Goal: Information Seeking & Learning: Understand process/instructions

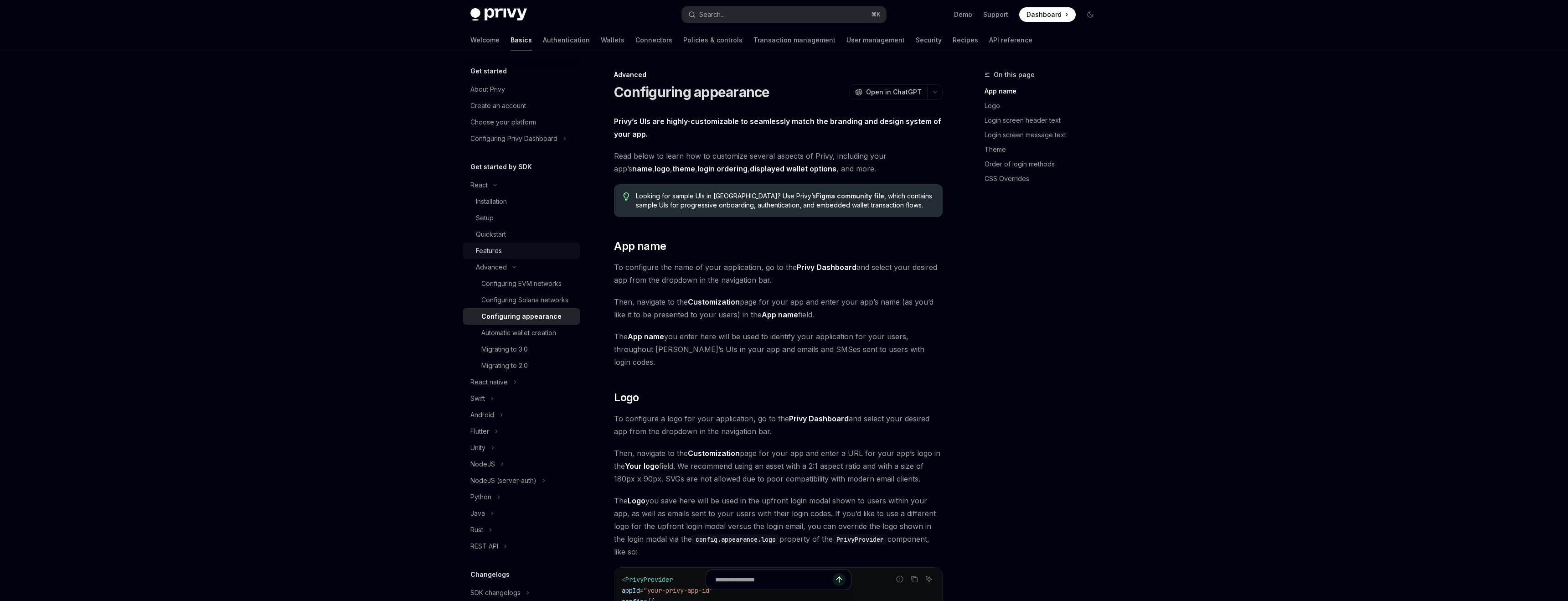
click at [492, 251] on div "Features" at bounding box center [489, 251] width 26 height 11
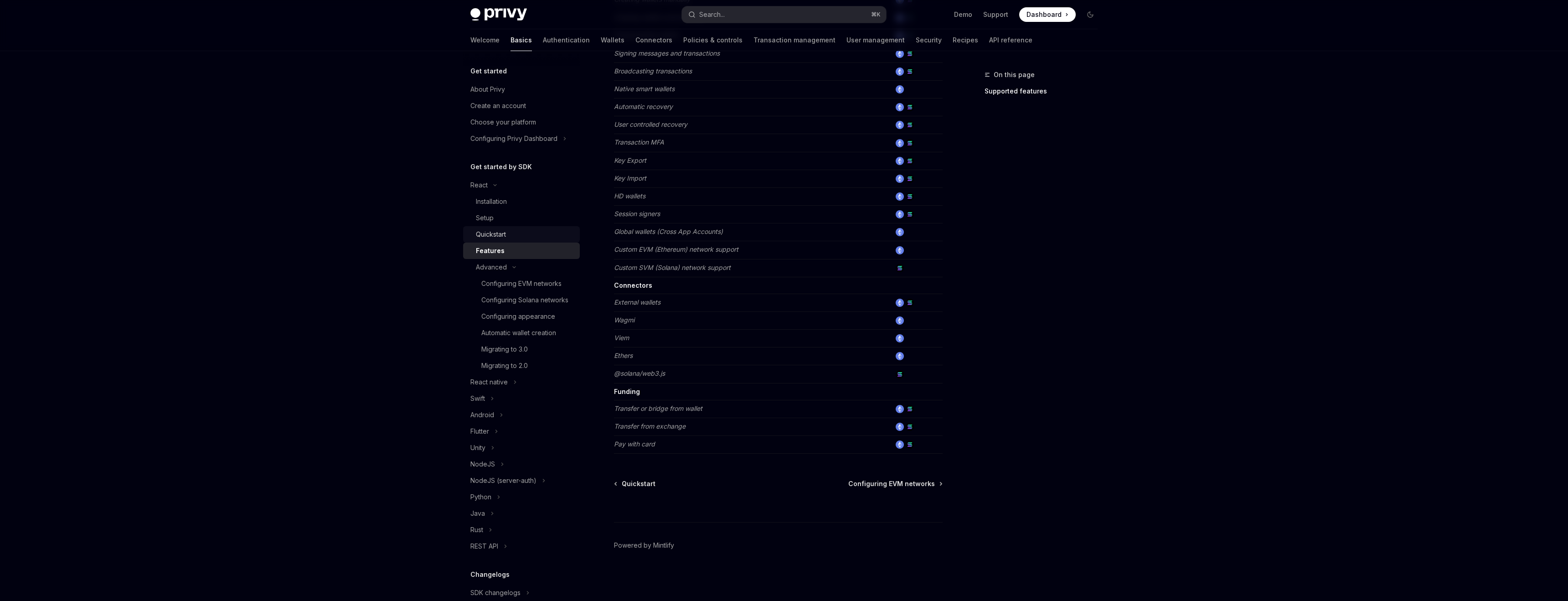
click at [498, 237] on div "Quickstart" at bounding box center [491, 234] width 30 height 11
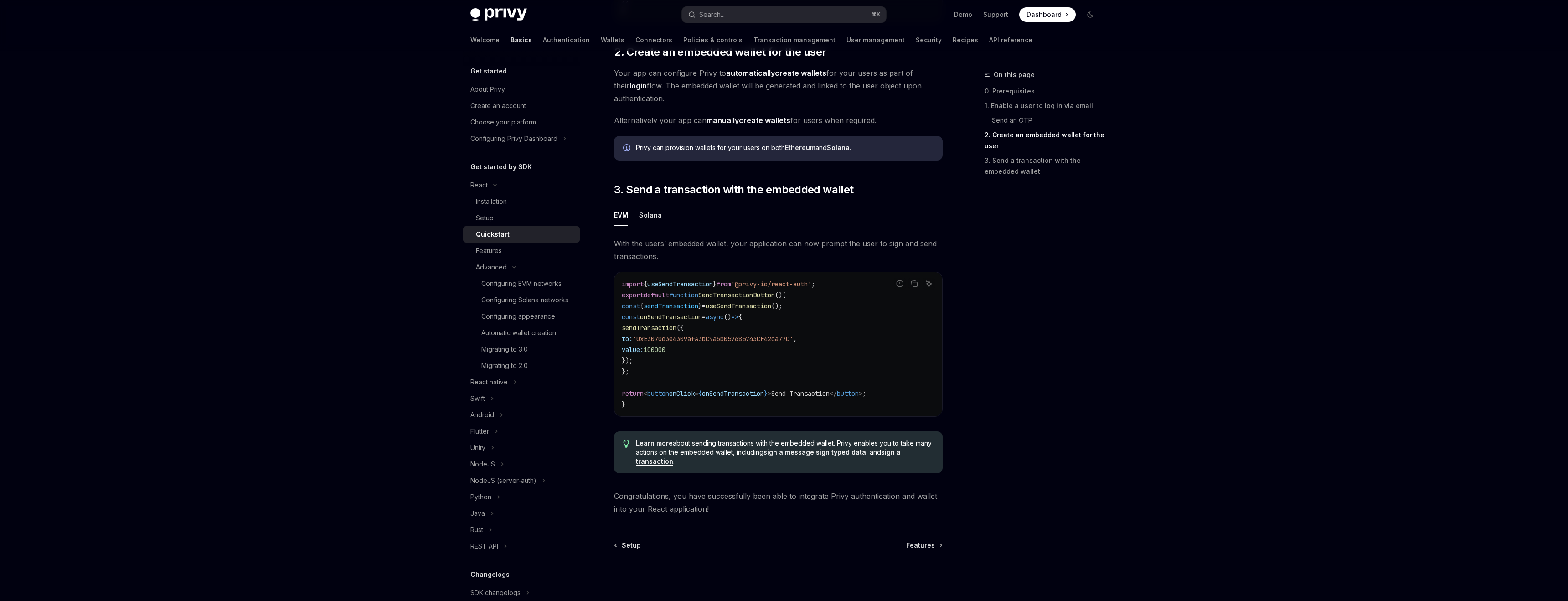
scroll to position [722, 0]
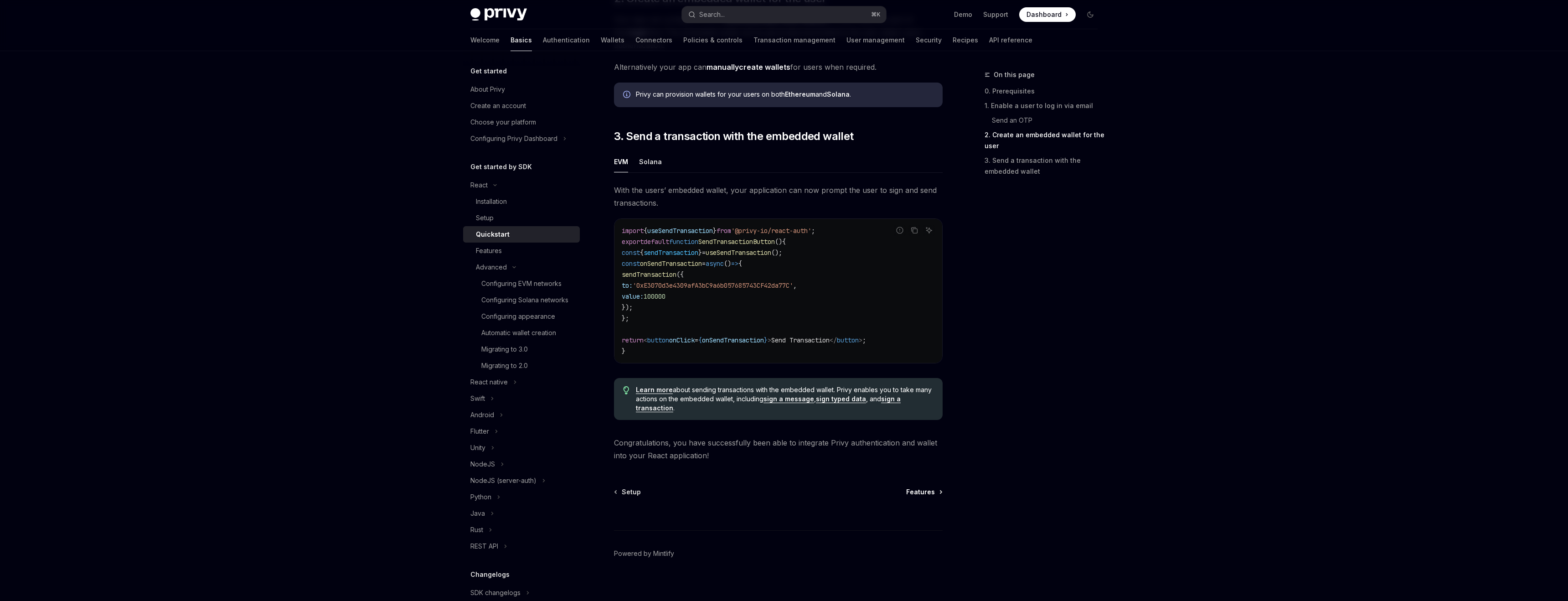
click at [921, 493] on span "Features" at bounding box center [920, 492] width 29 height 9
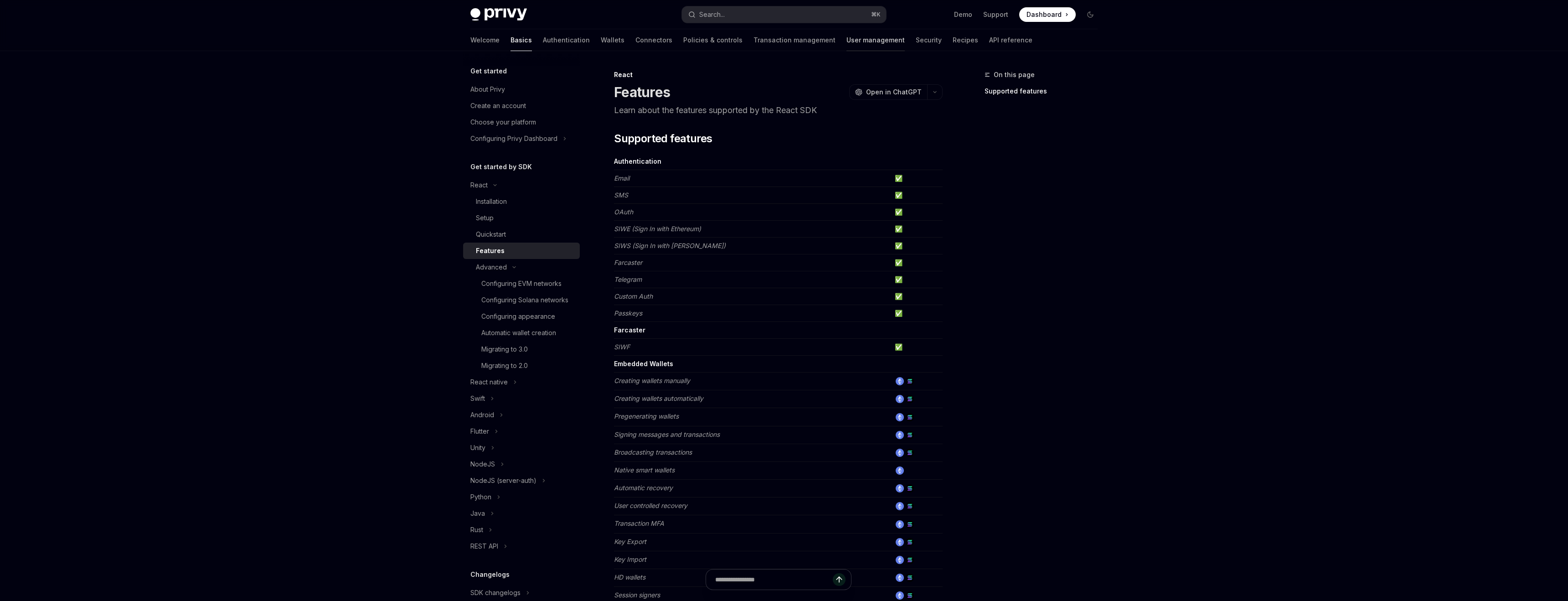
click at [847, 40] on link "User management" at bounding box center [876, 40] width 58 height 22
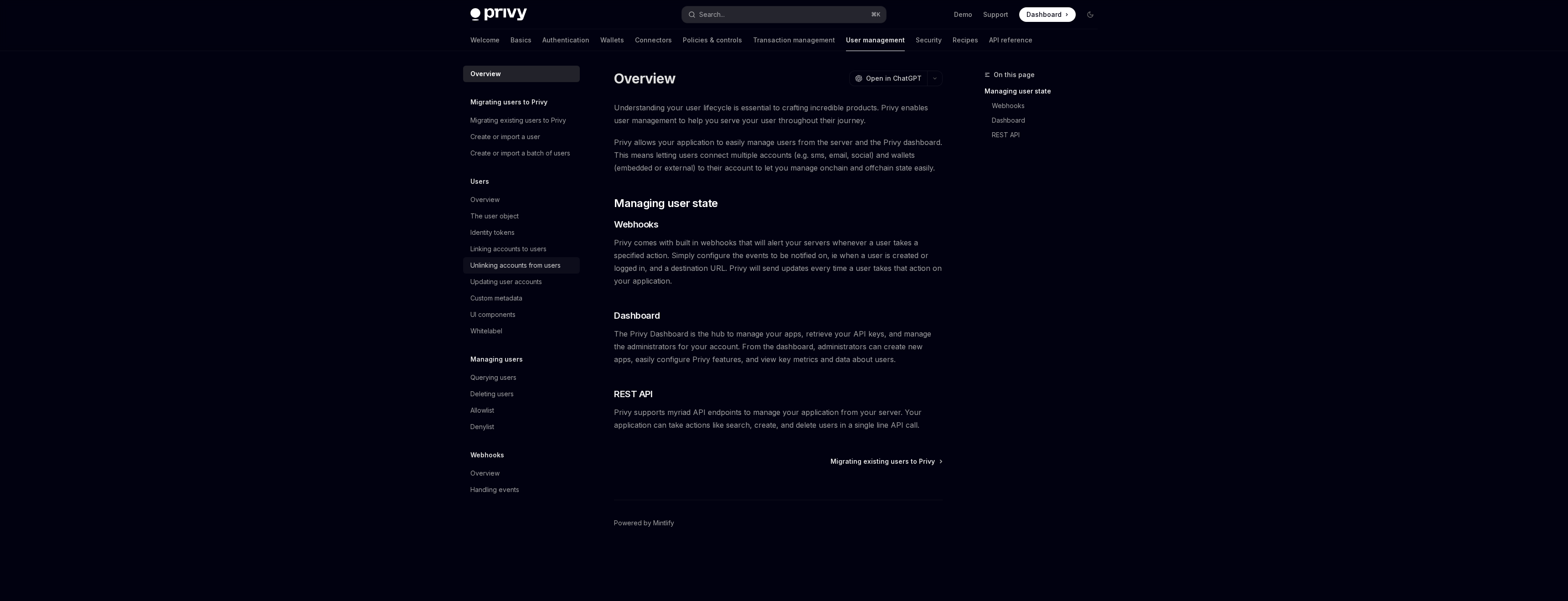
click at [516, 266] on div "Unlinking accounts from users" at bounding box center [516, 265] width 90 height 11
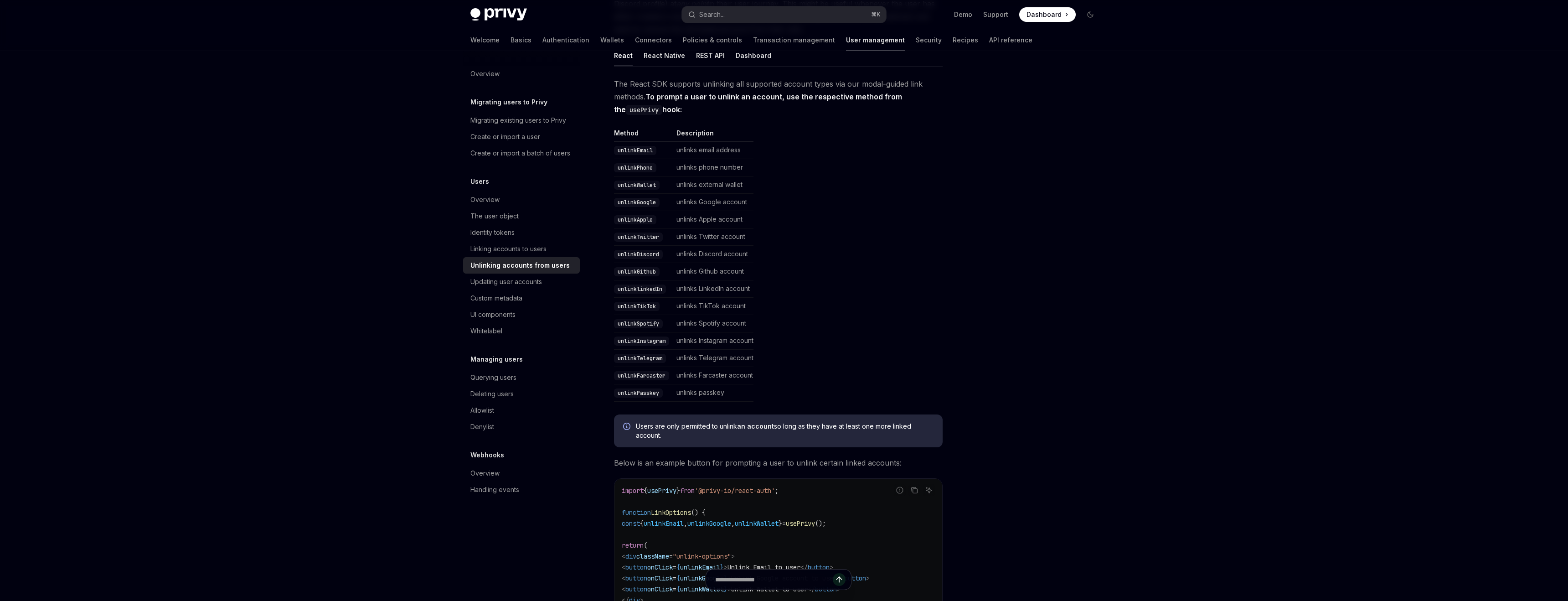
scroll to position [141, 0]
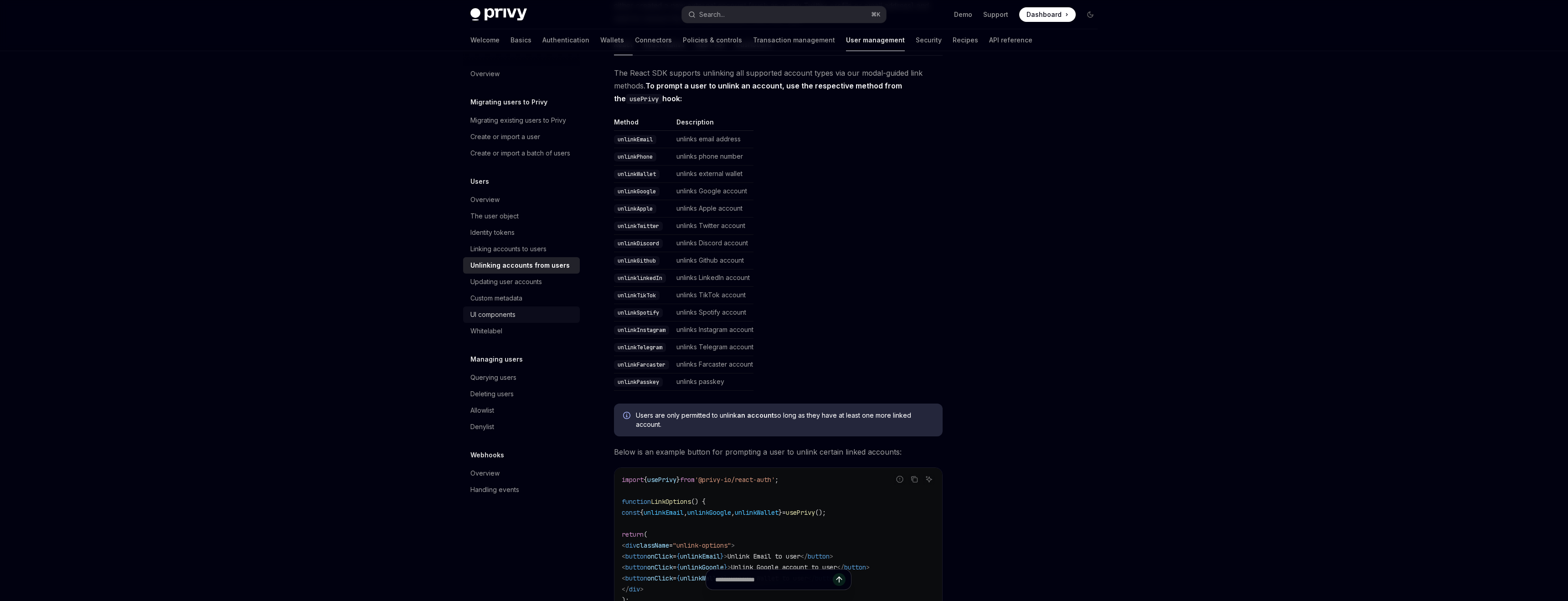
click at [488, 315] on div "UI components" at bounding box center [493, 315] width 45 height 11
type textarea "*"
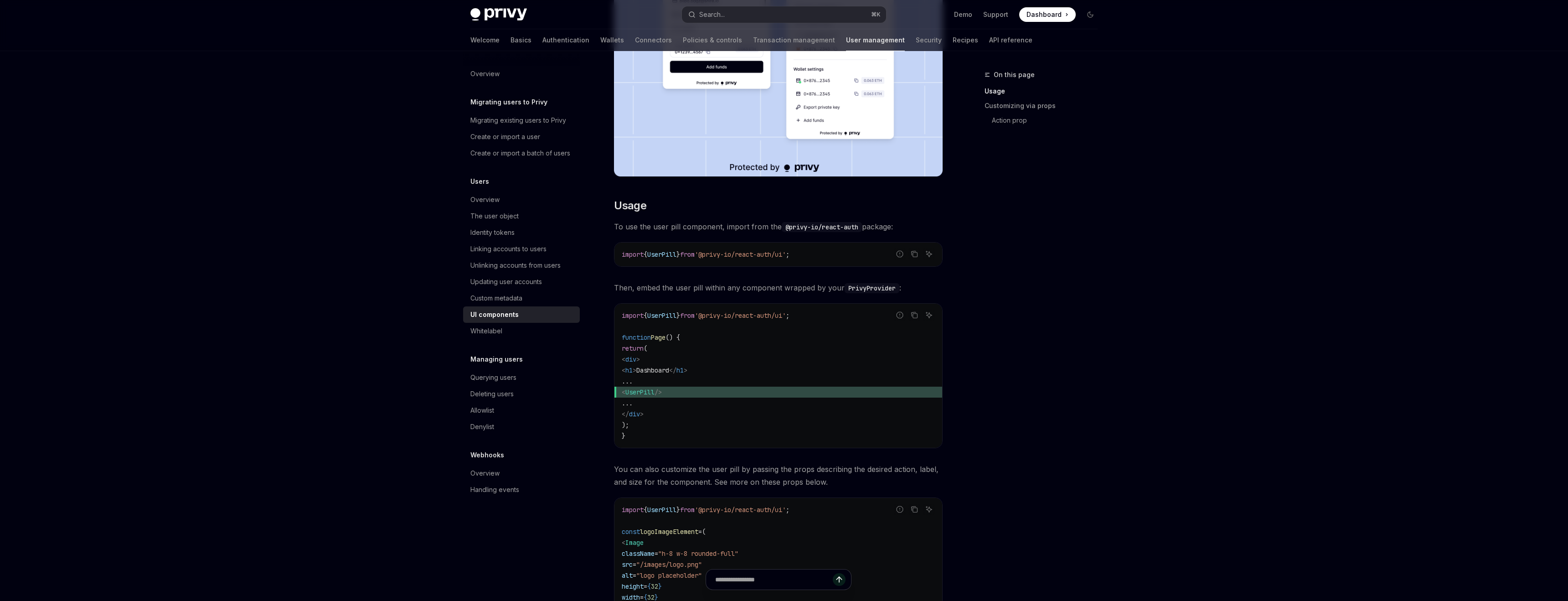
scroll to position [266, 0]
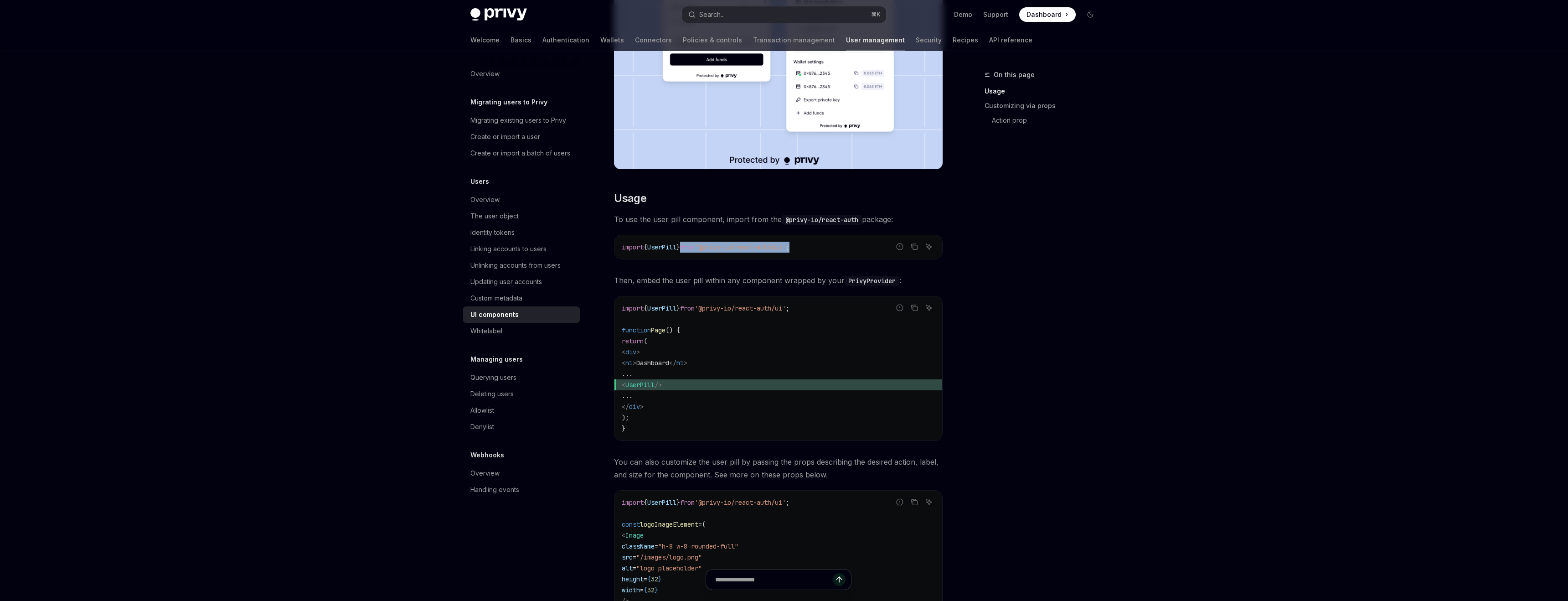
drag, startPoint x: 812, startPoint y: 245, endPoint x: 687, endPoint y: 246, distance: 125.0
click at [687, 246] on code "import { UserPill } from '@privy-io/react-auth/ui' ;" at bounding box center [778, 247] width 313 height 11
click at [743, 248] on span "'@privy-io/react-auth/ui'" at bounding box center [740, 247] width 91 height 8
drag, startPoint x: 714, startPoint y: 247, endPoint x: 802, endPoint y: 245, distance: 88.0
click at [786, 245] on span "'@privy-io/react-auth/ui'" at bounding box center [740, 247] width 91 height 8
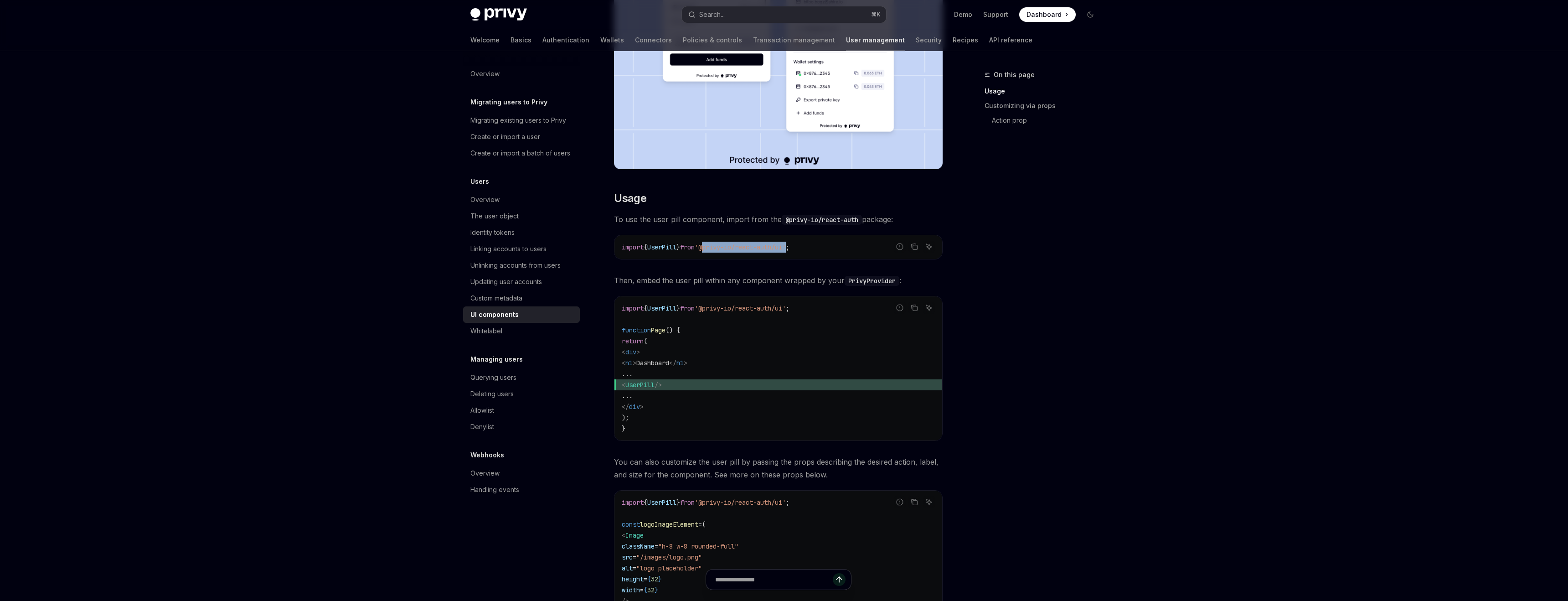
copy span "@privy-io/react-auth/ui"
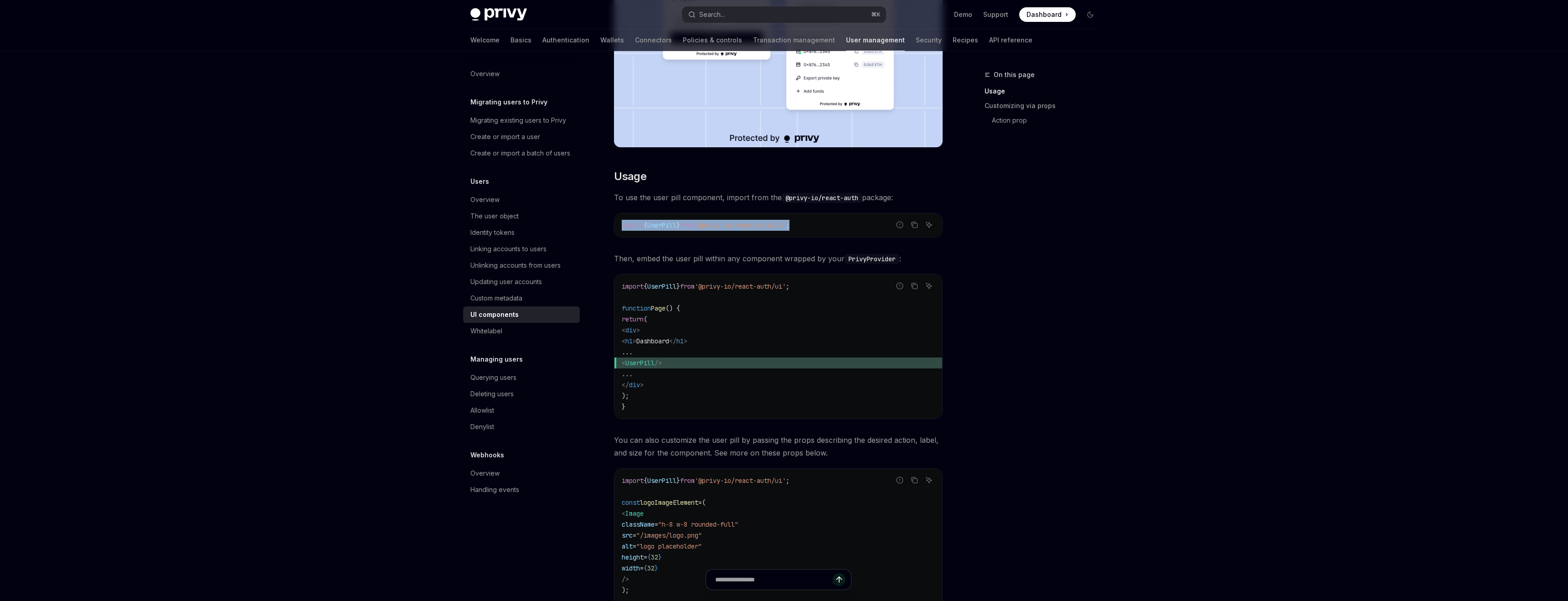
scroll to position [287, 0]
drag, startPoint x: 621, startPoint y: 231, endPoint x: 837, endPoint y: 225, distance: 216.1
click at [837, 225] on code "import { UserPill } from '@privy-io/react-auth/ui' ;" at bounding box center [778, 226] width 313 height 11
copy span "import { UserPill } from '@privy-io/react-auth/ui' ;"
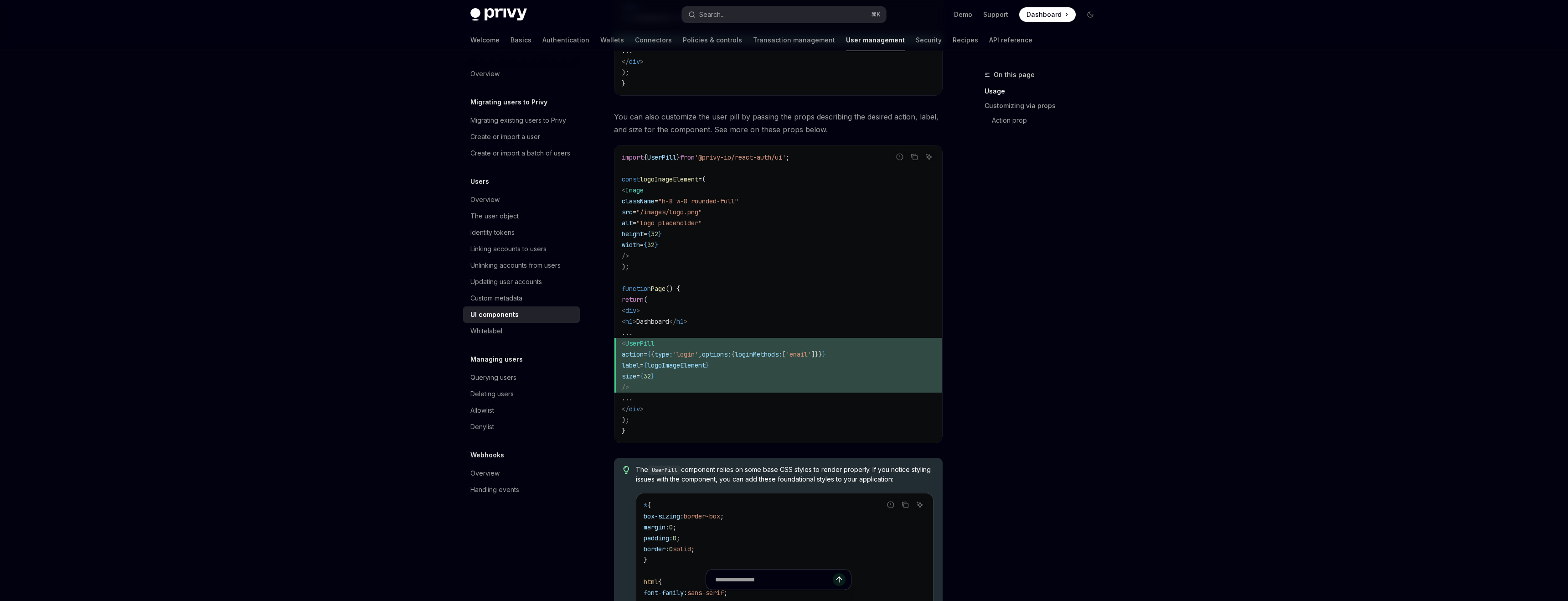
scroll to position [636, 0]
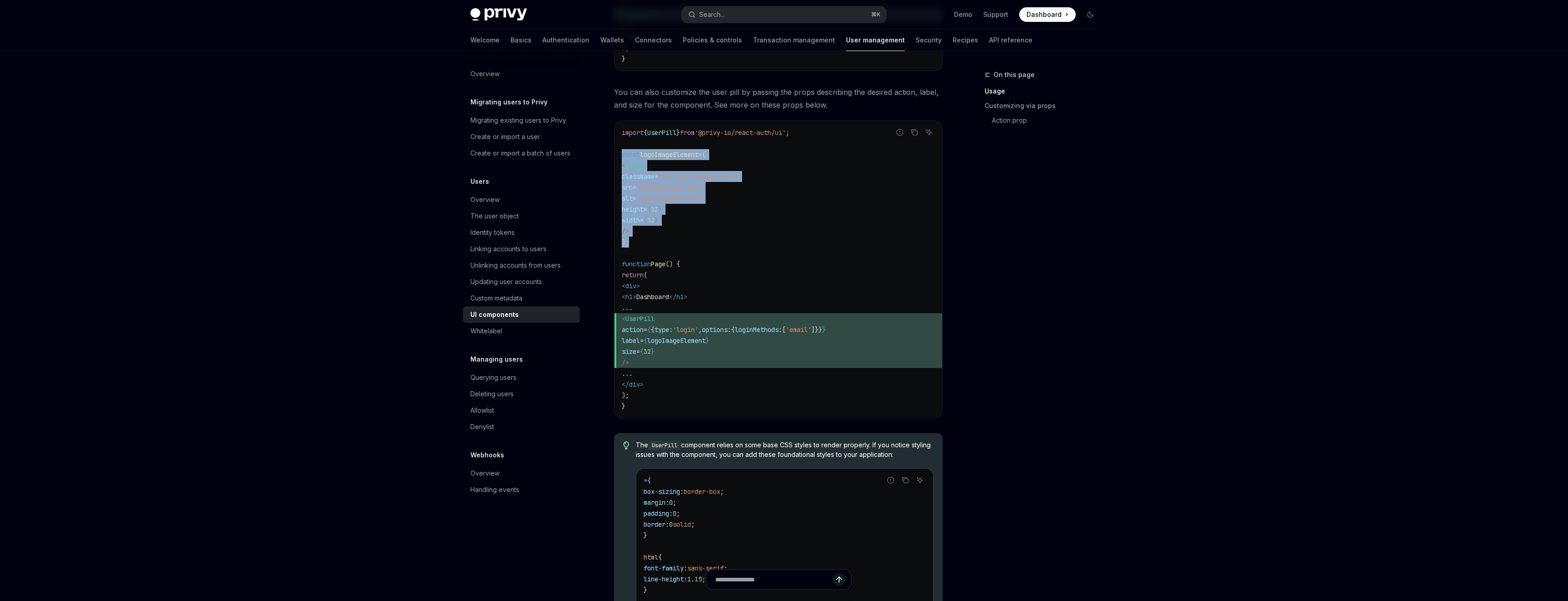
drag, startPoint x: 622, startPoint y: 155, endPoint x: 663, endPoint y: 239, distance: 93.5
click at [663, 239] on code "import { UserPill } from '@privy-io/react-auth/ui' ; const logoImageElement = (…" at bounding box center [778, 269] width 313 height 284
copy code "const logoImageElement = ( < Image className = "h-8 w-8 rounded-full" src = "/i…"
click at [721, 308] on code "import { UserPill } from '@privy-io/react-auth/ui' ; const logoImageElement = (…" at bounding box center [778, 269] width 313 height 284
click at [643, 332] on span "action" at bounding box center [632, 329] width 22 height 8
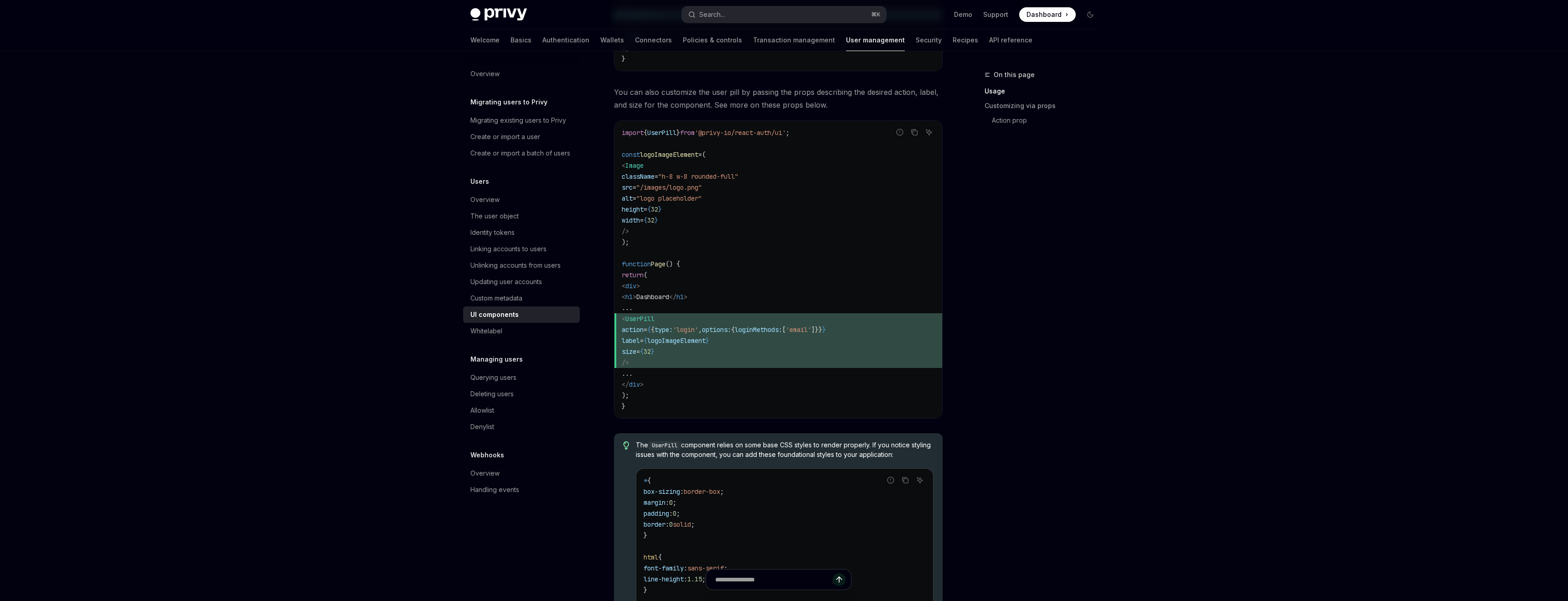
drag, startPoint x: 644, startPoint y: 318, endPoint x: 684, endPoint y: 357, distance: 55.9
click at [684, 357] on code "import { UserPill } from '@privy-io/react-auth/ui' ; const logoImageElement = (…" at bounding box center [778, 269] width 313 height 284
copy code "< UserPill action = { { type: 'login' , options: { loginMethods: [ 'email' ]}} …"
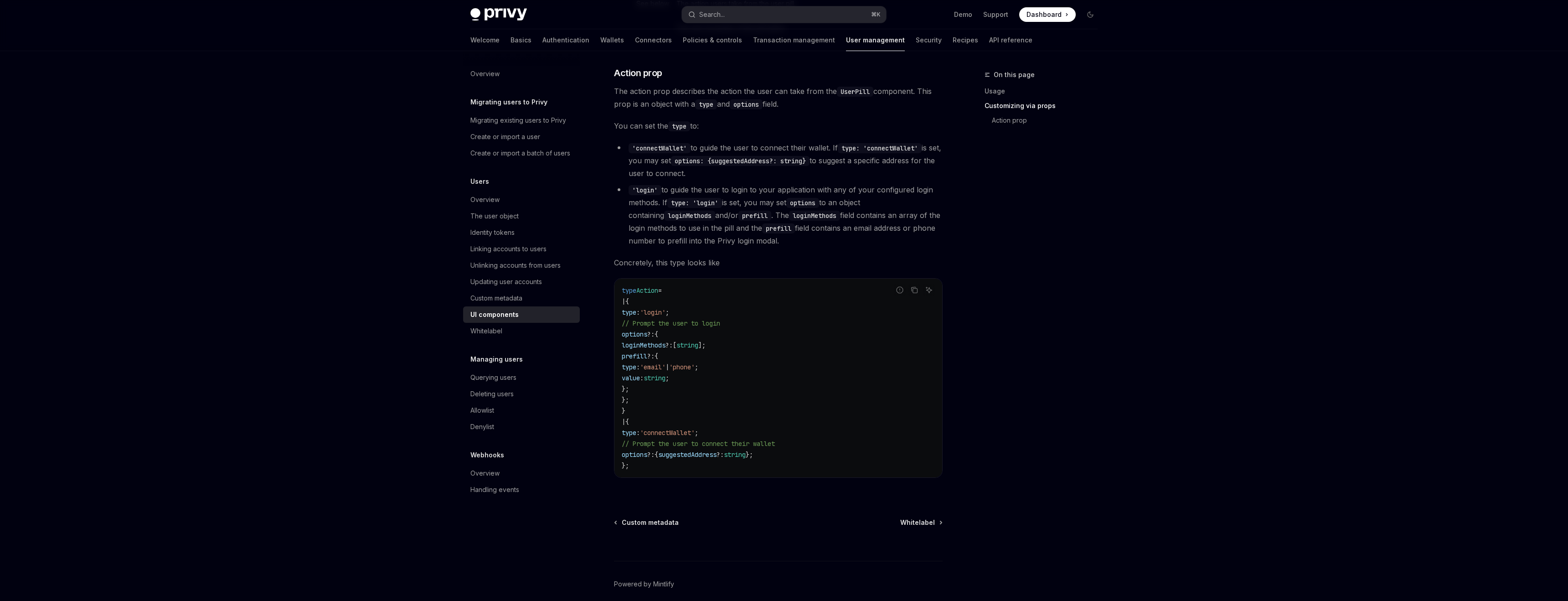
scroll to position [1443, 0]
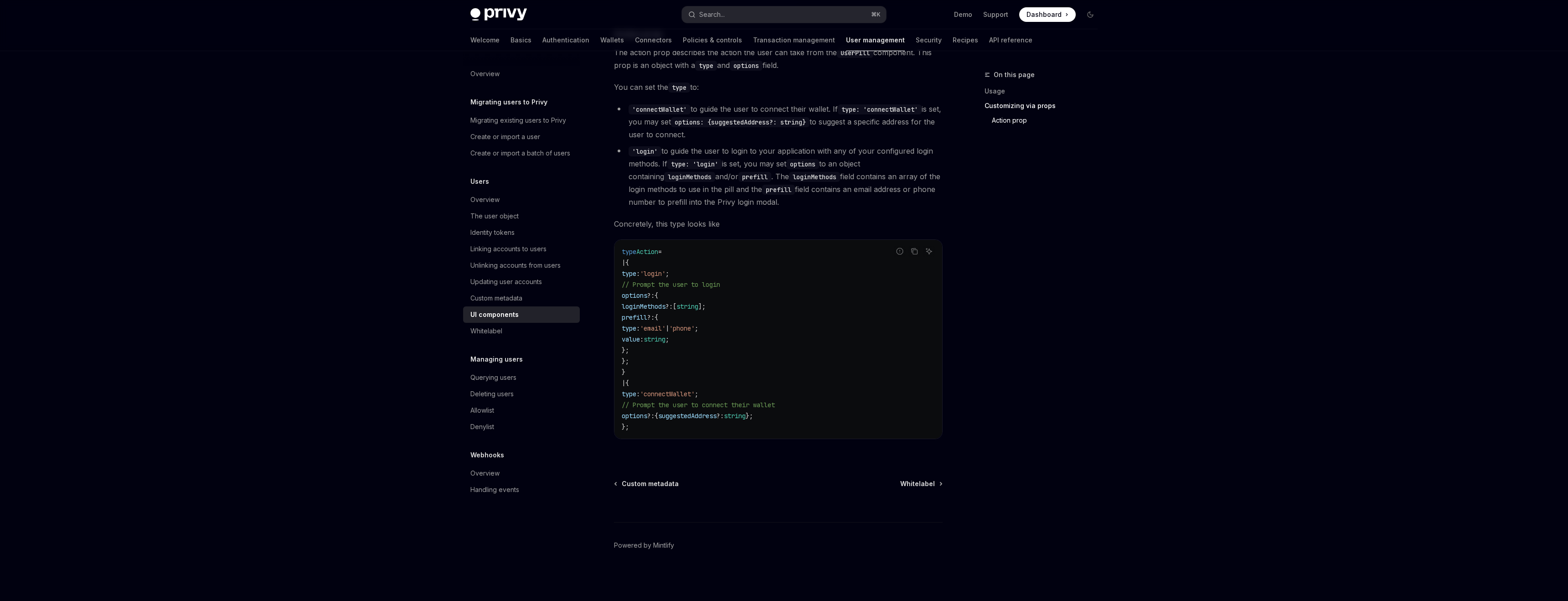
drag, startPoint x: 621, startPoint y: 251, endPoint x: 674, endPoint y: 426, distance: 182.8
click at [674, 426] on code "type Action = | { type : 'login' ; // Prompt the user to login options ?: { log…" at bounding box center [778, 339] width 313 height 186
copy code "type Action = | { type : 'login' ; // Prompt the user to login options ?: { log…"
click at [835, 186] on li "'login' to guide the user to login to your application with any of your configu…" at bounding box center [779, 176] width 329 height 64
